Goal: Check status: Check status

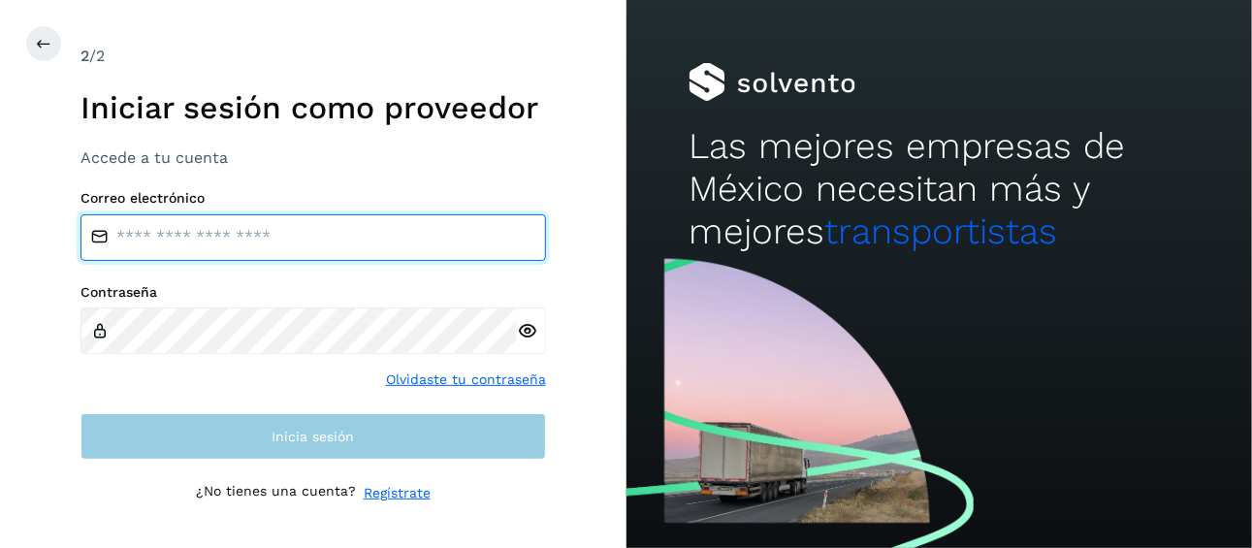
type input "**********"
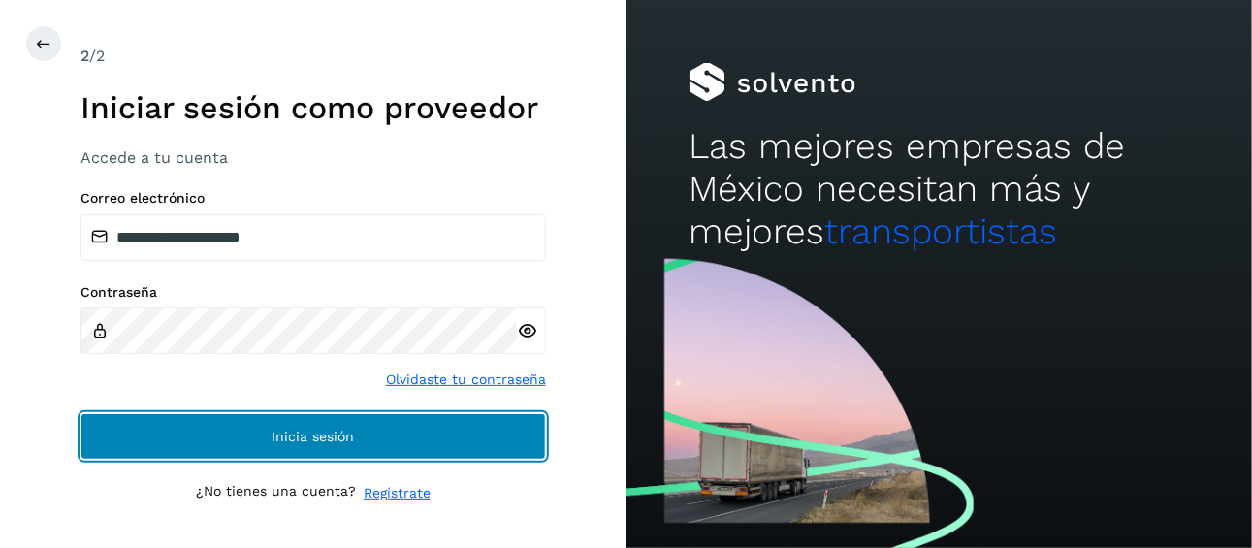
click at [320, 437] on span "Inicia sesión" at bounding box center [312, 436] width 82 height 14
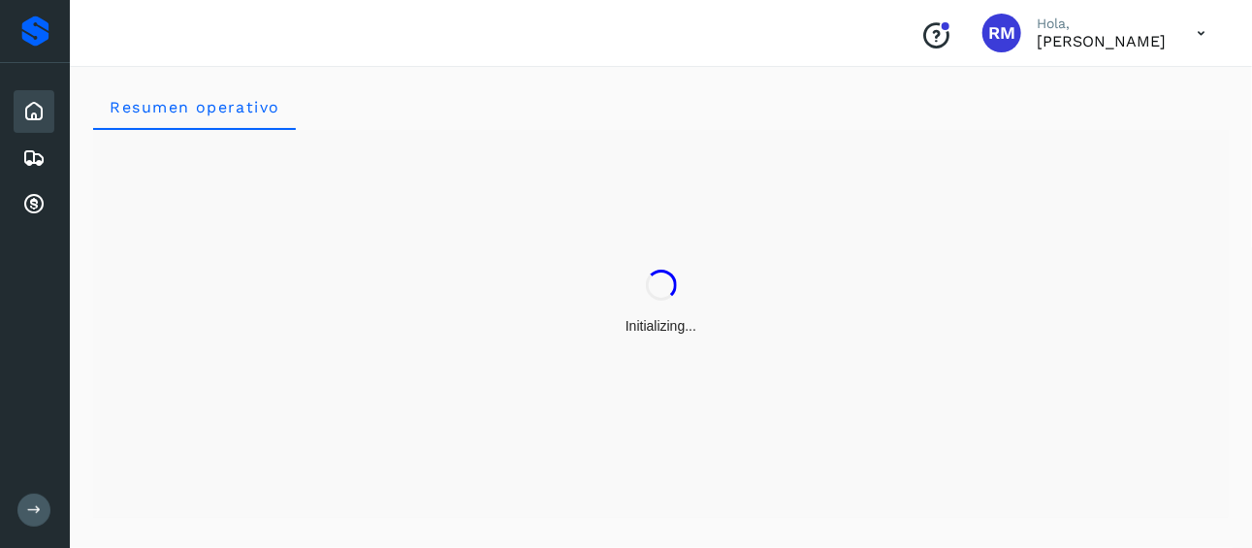
click at [40, 516] on icon at bounding box center [34, 509] width 15 height 15
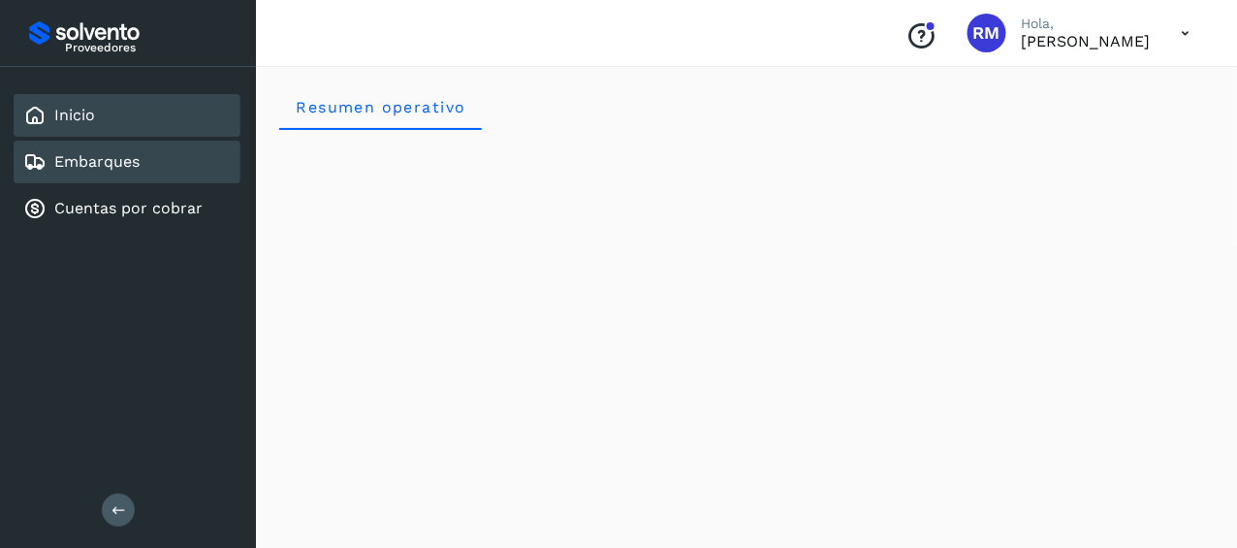
click at [97, 162] on link "Embarques" at bounding box center [96, 161] width 85 height 18
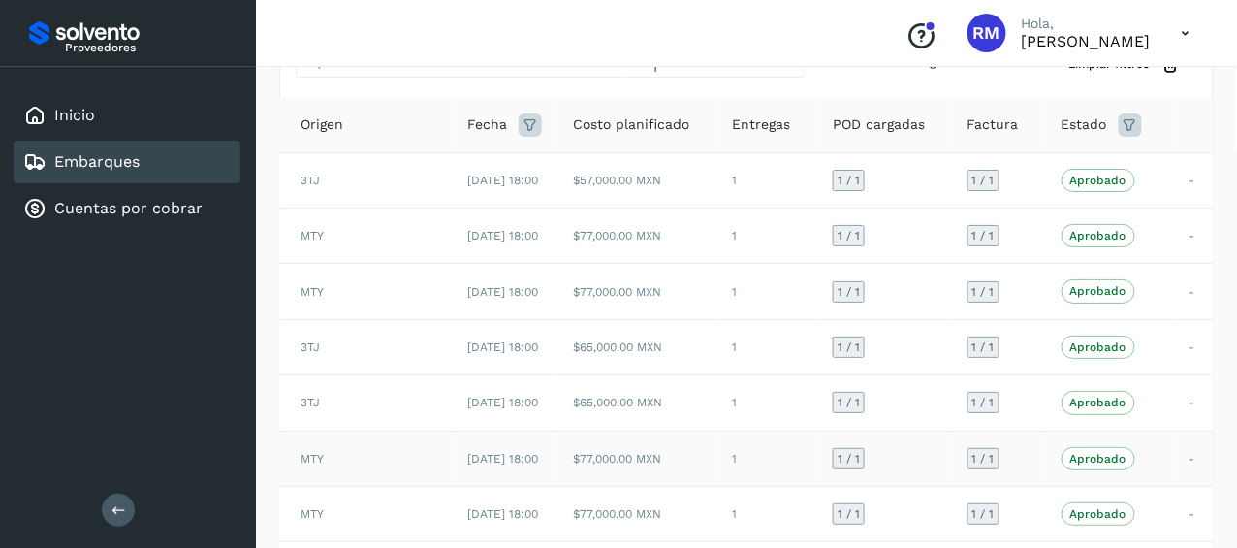
scroll to position [290, 0]
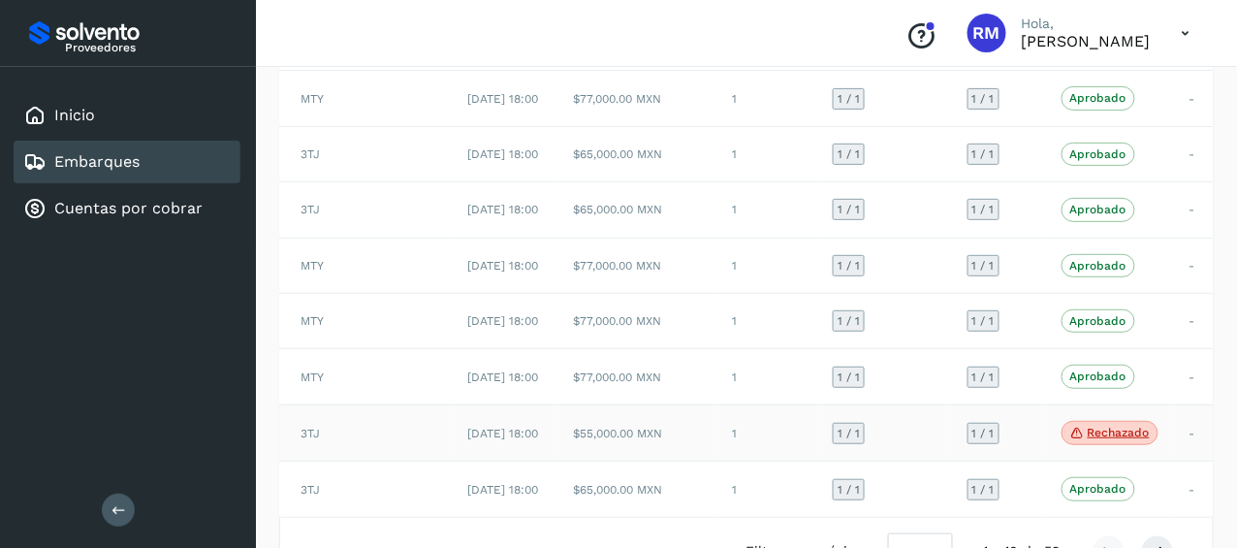
click at [521, 461] on td "[DATE] 18:00" at bounding box center [505, 432] width 106 height 57
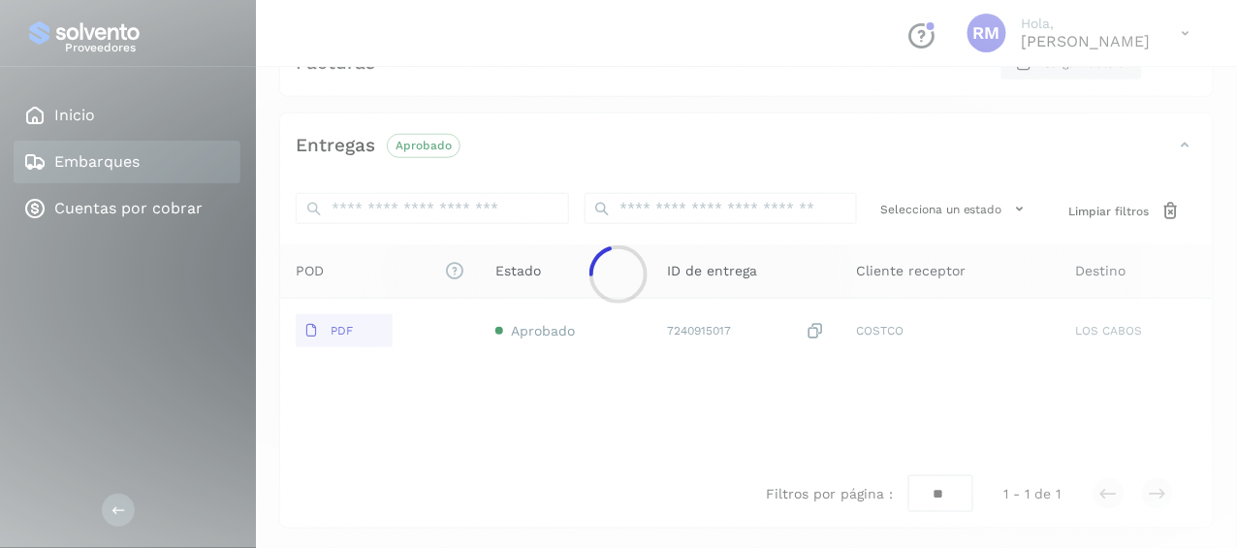
scroll to position [369, 0]
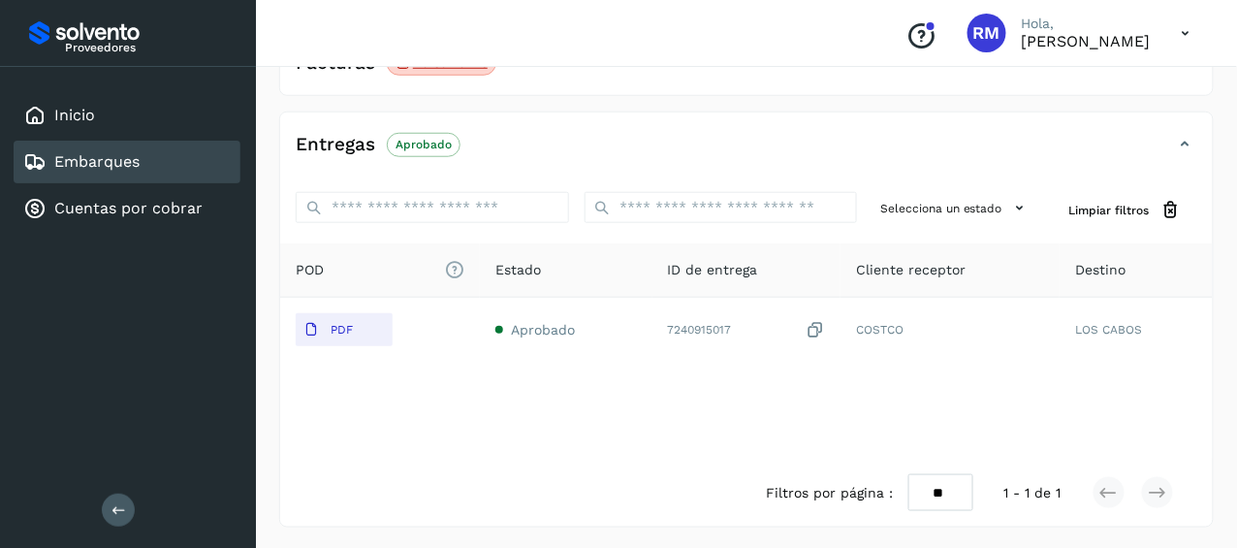
click at [103, 161] on link "Embarques" at bounding box center [96, 161] width 85 height 18
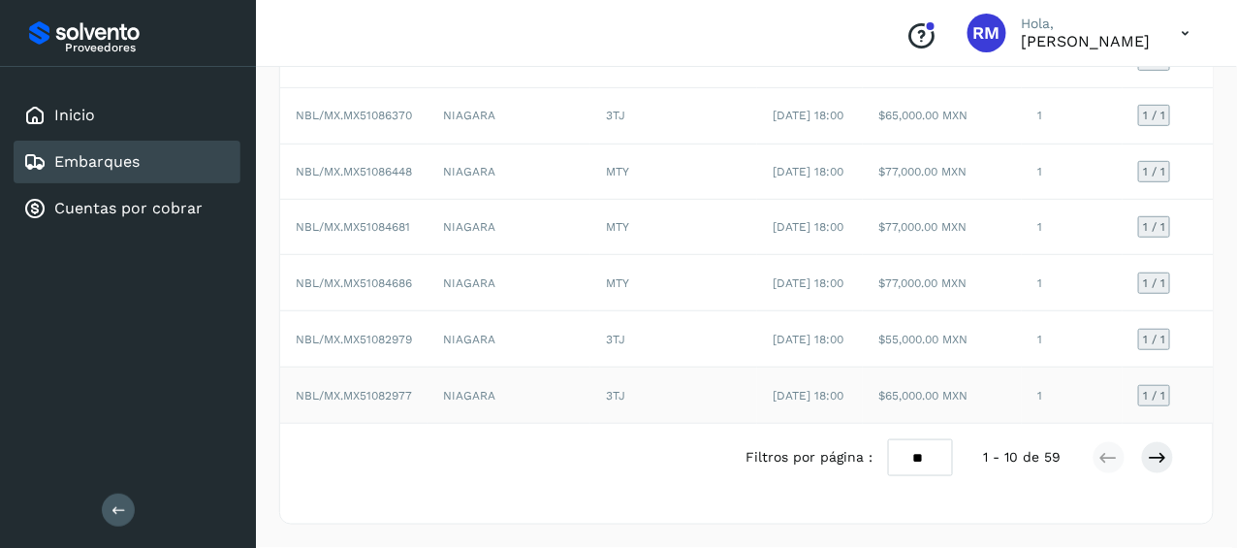
scroll to position [194, 0]
